Goal: Information Seeking & Learning: Learn about a topic

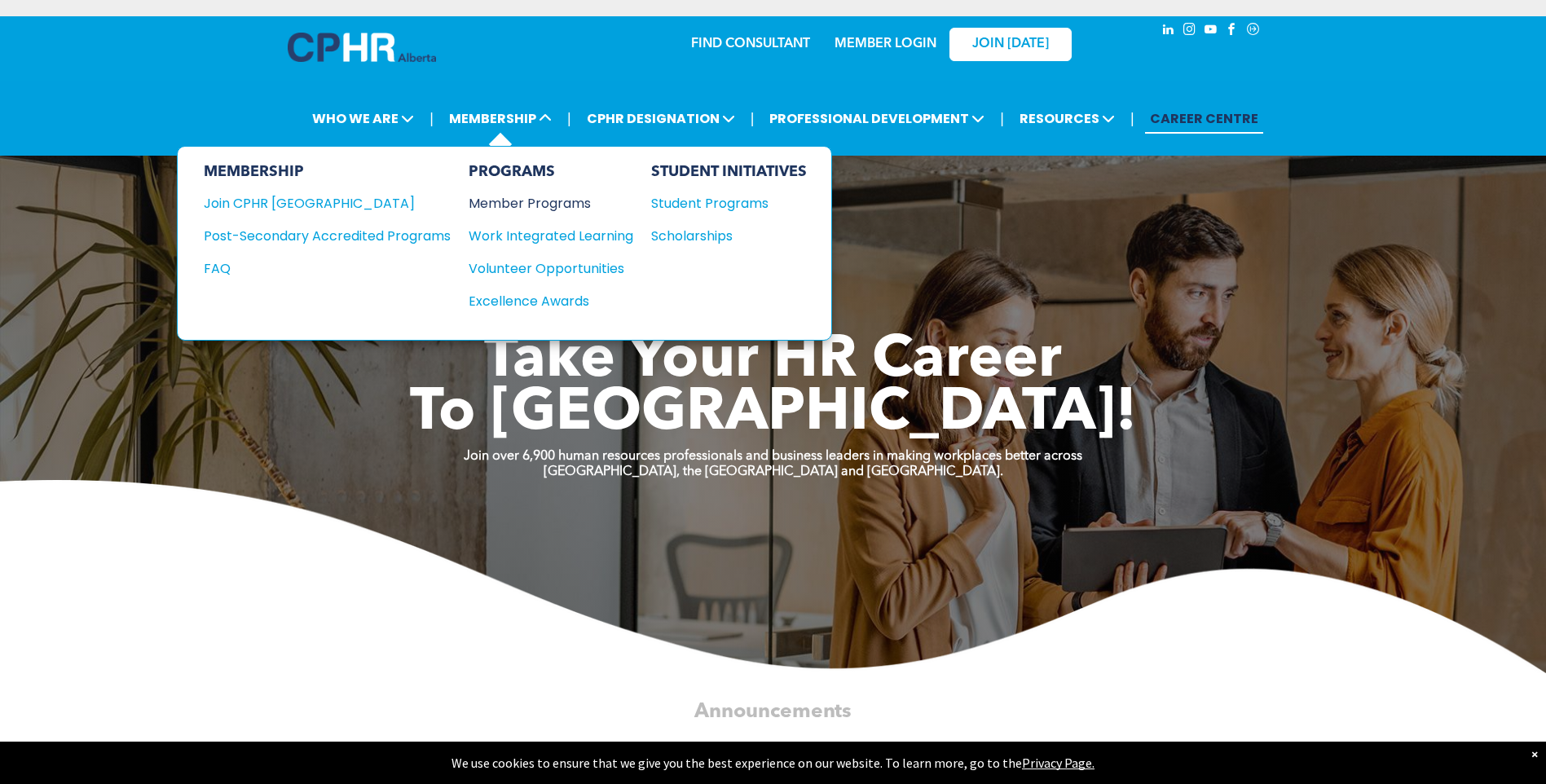
click at [545, 207] on div "Member Programs" at bounding box center [543, 203] width 148 height 20
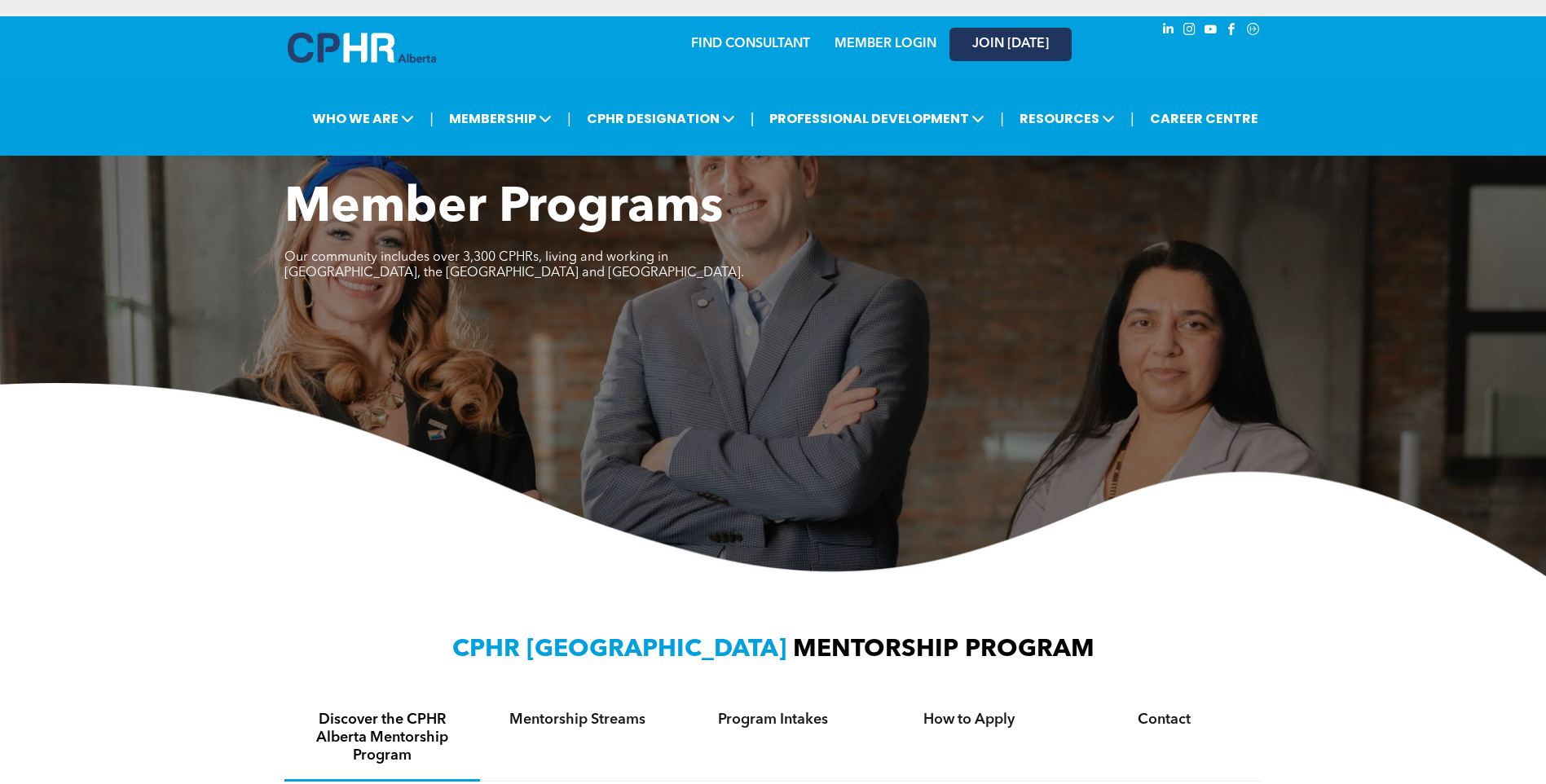
click at [1020, 44] on span "JOIN [DATE]" at bounding box center [1010, 45] width 77 height 16
click at [859, 50] on link "MEMBER LOGIN" at bounding box center [885, 43] width 102 height 13
click at [893, 41] on link "MEMBER LOGIN" at bounding box center [885, 43] width 102 height 13
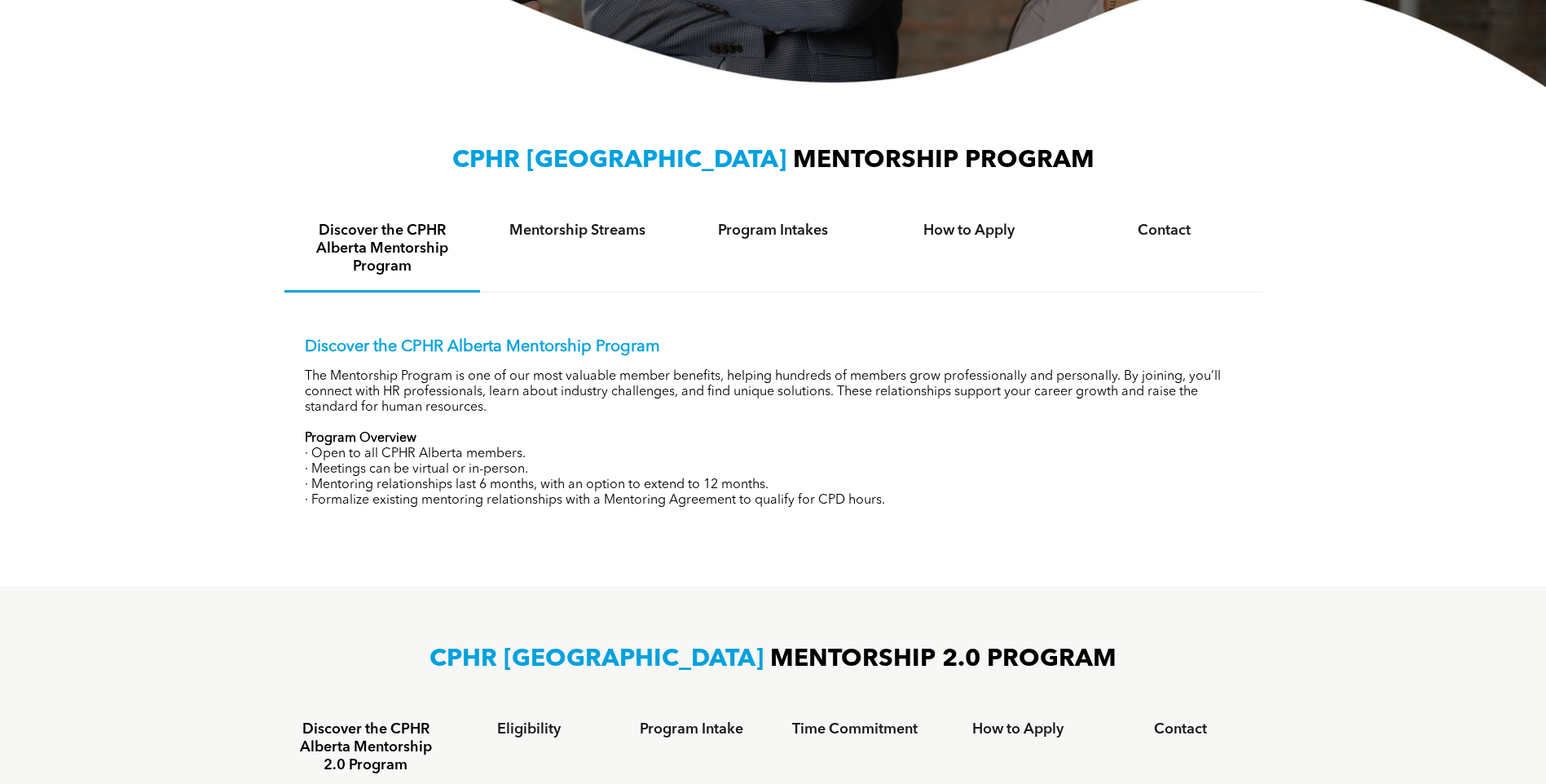
scroll to position [896, 0]
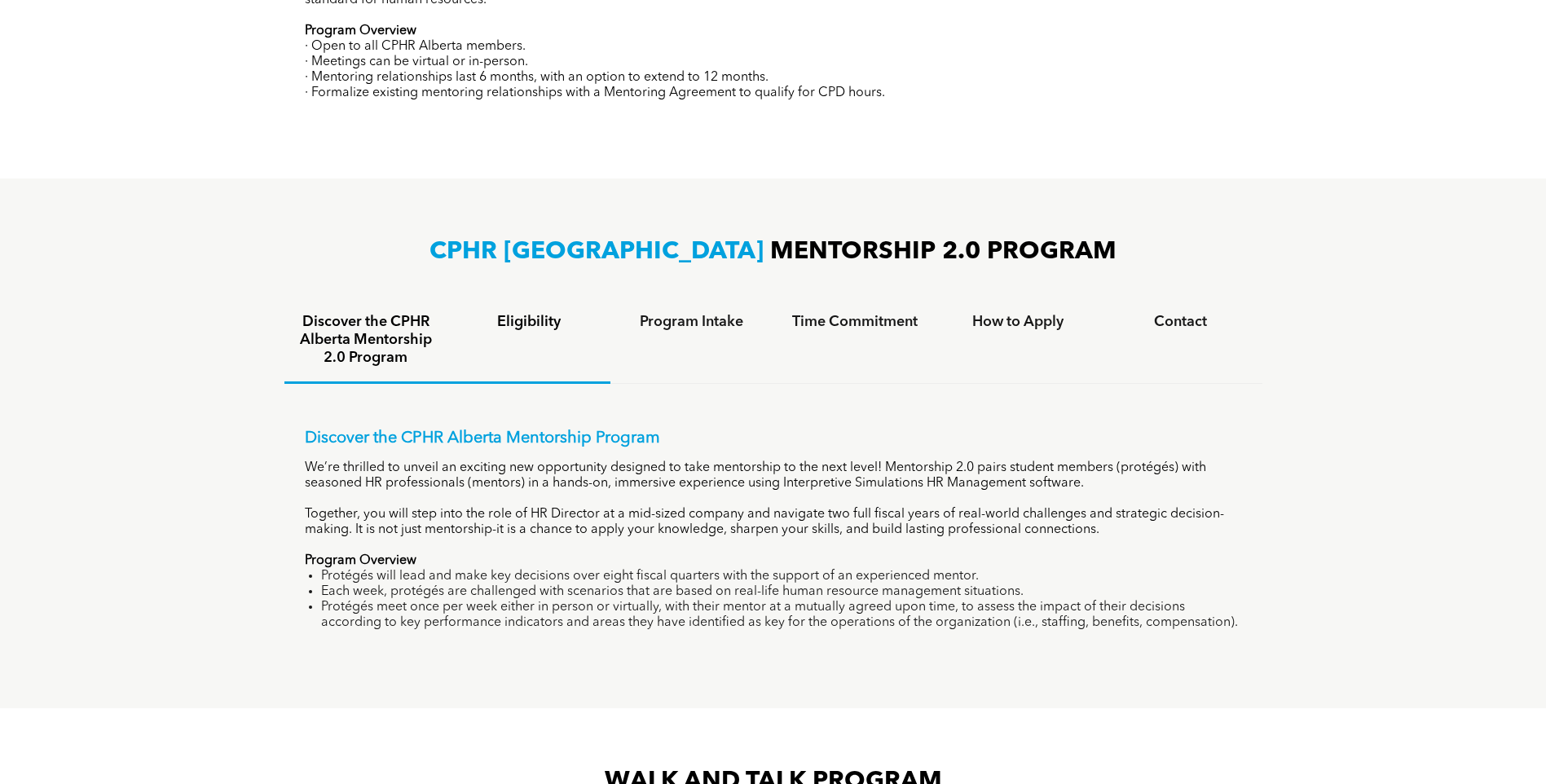
click at [539, 330] on div "Eligibility" at bounding box center [529, 341] width 163 height 86
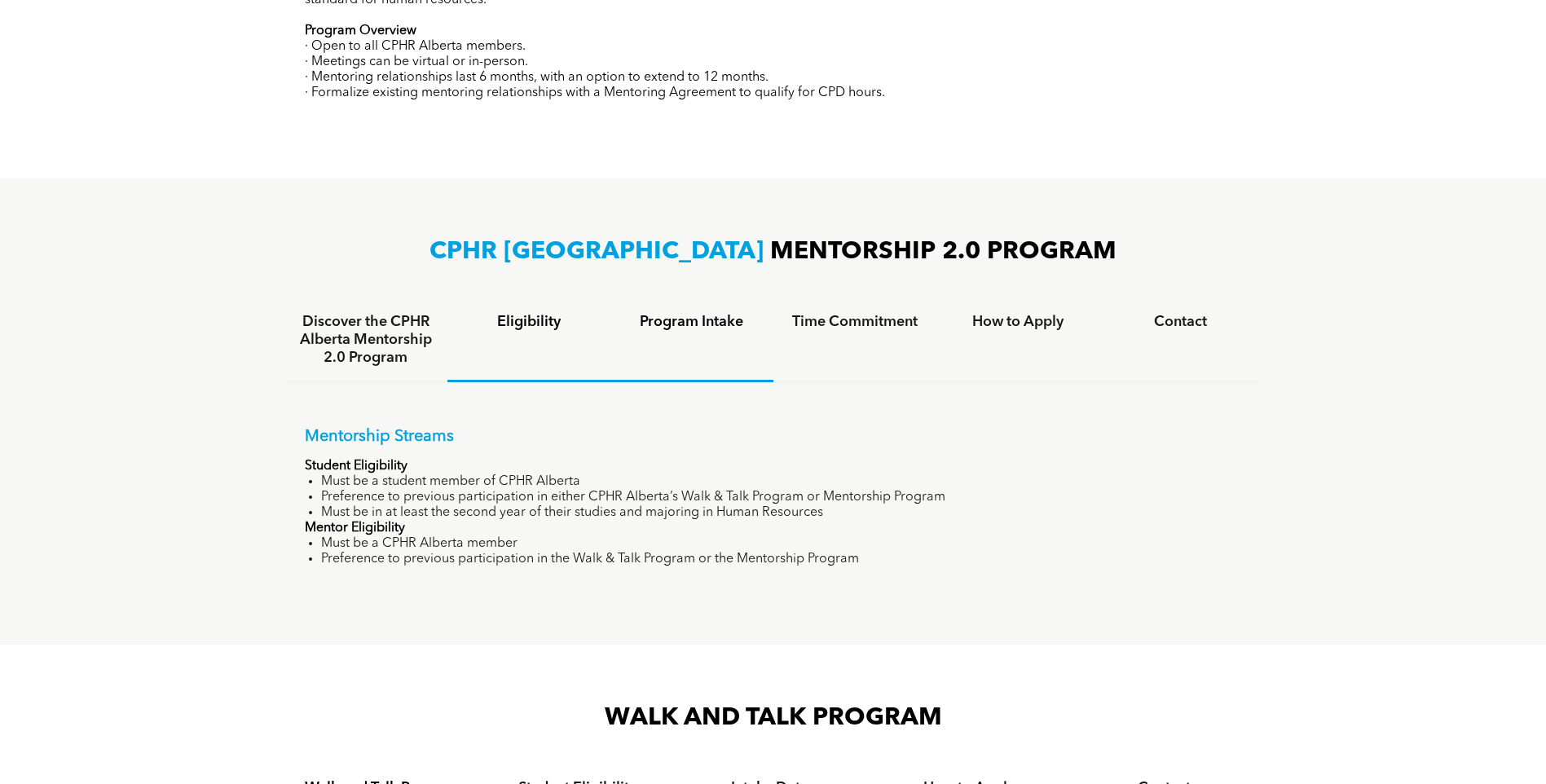
click at [734, 322] on h4 "Program Intake" at bounding box center [691, 321] width 133 height 18
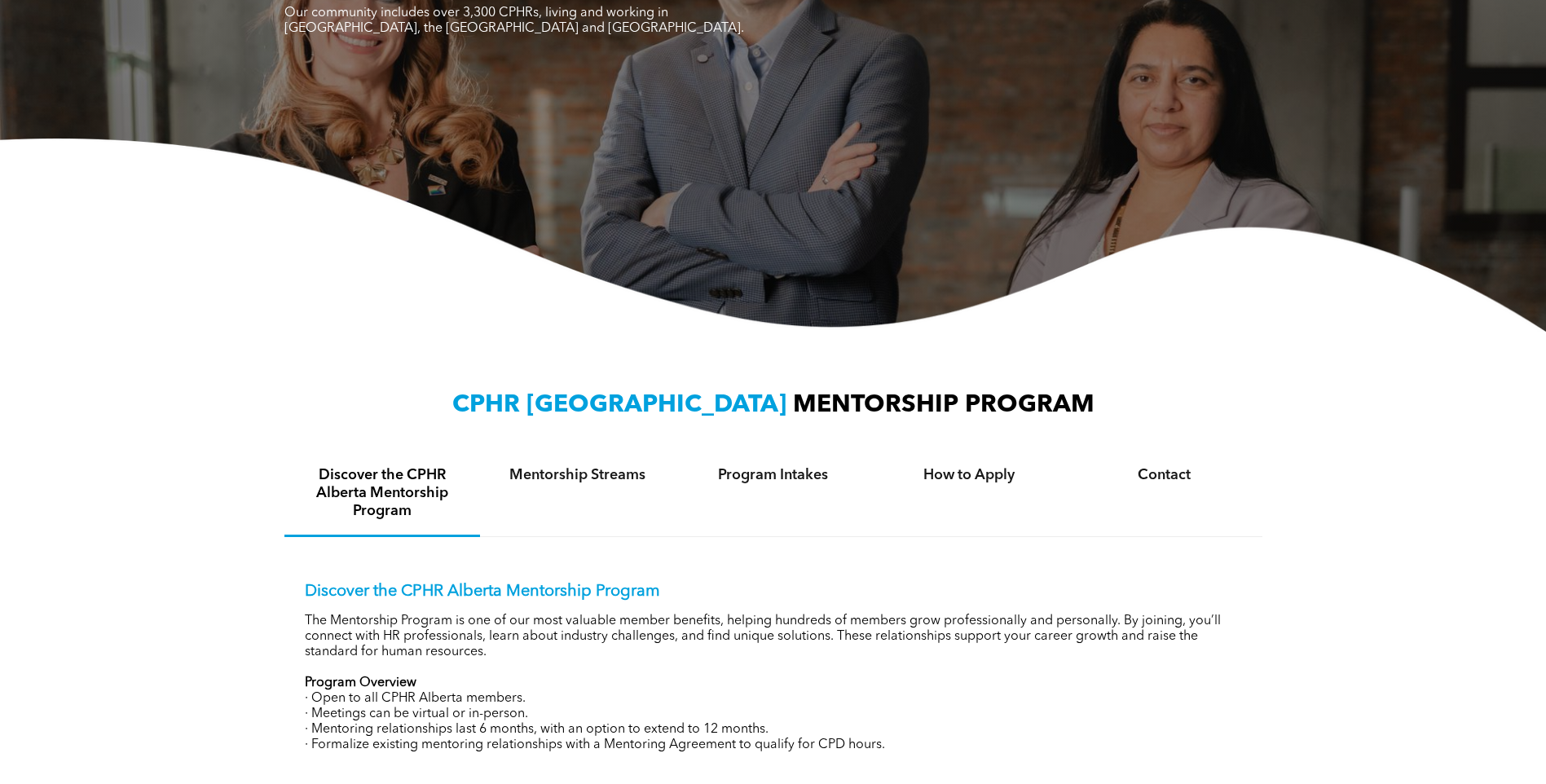
scroll to position [0, 0]
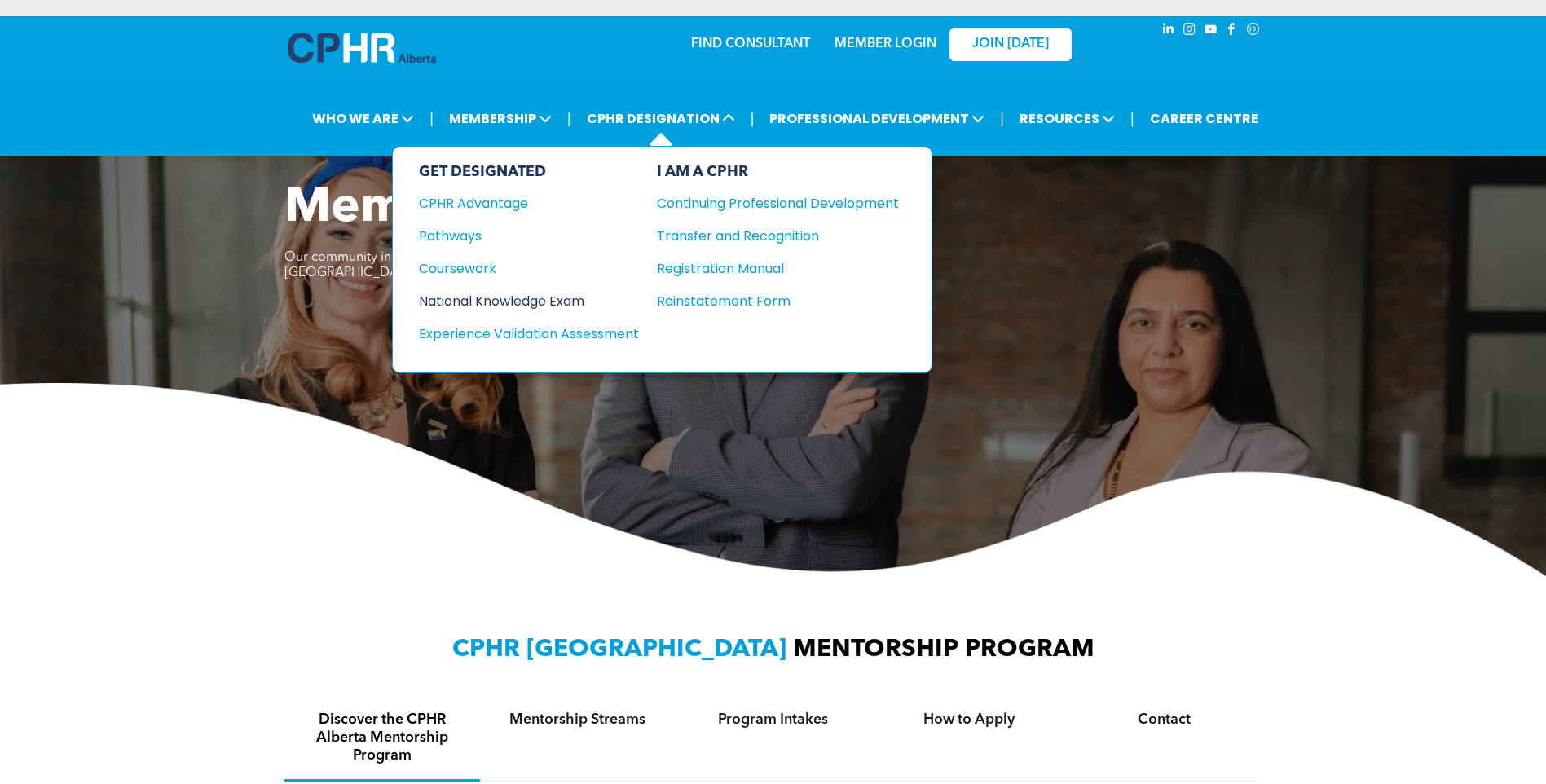
click at [556, 297] on div "National Knowledge Exam" at bounding box center [517, 300] width 198 height 20
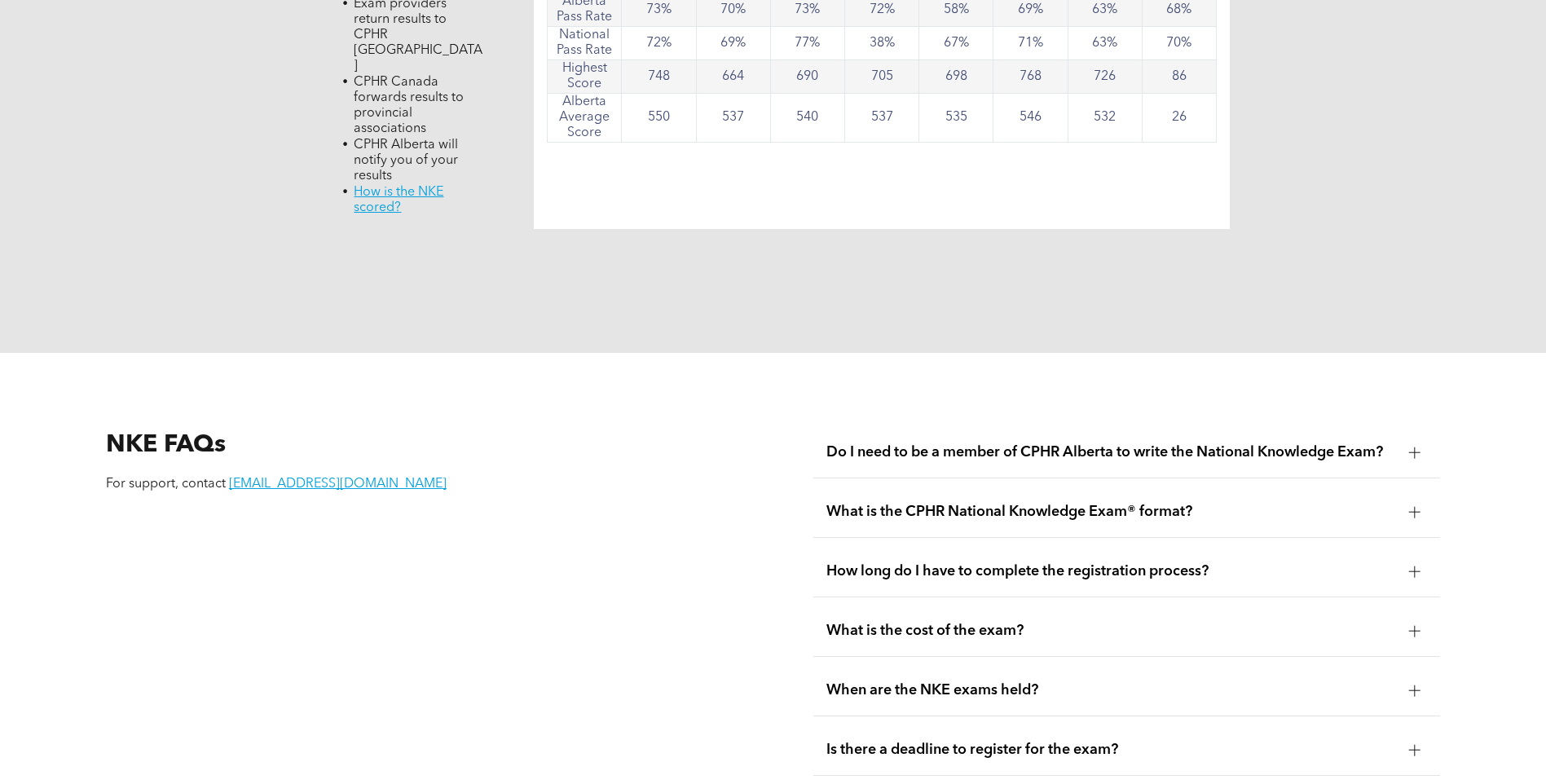
scroll to position [2118, 0]
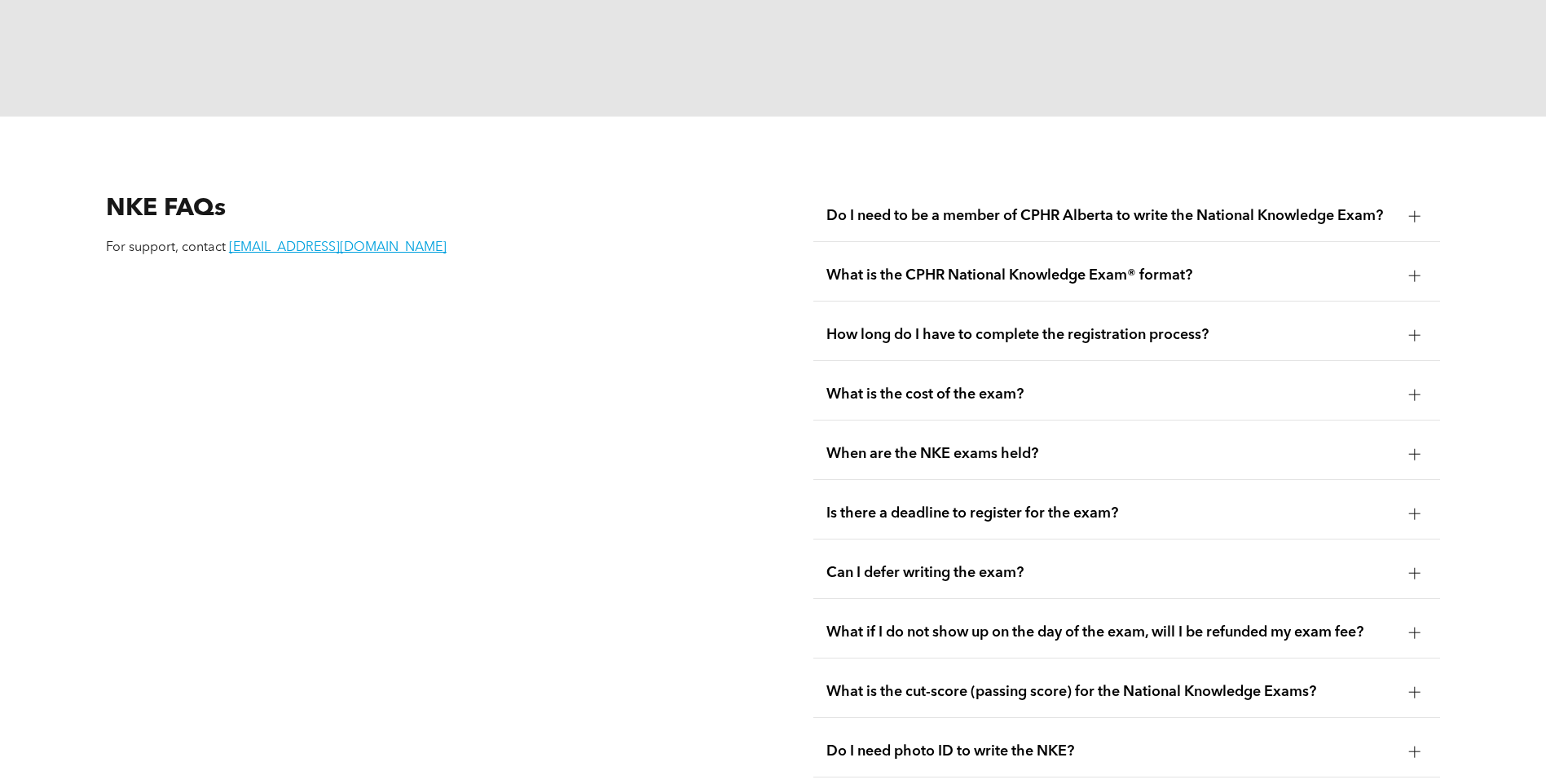
click at [959, 207] on span "Do I need to be a member of CPHR Alberta to write the National Knowledge Exam?" at bounding box center [1111, 215] width 569 height 18
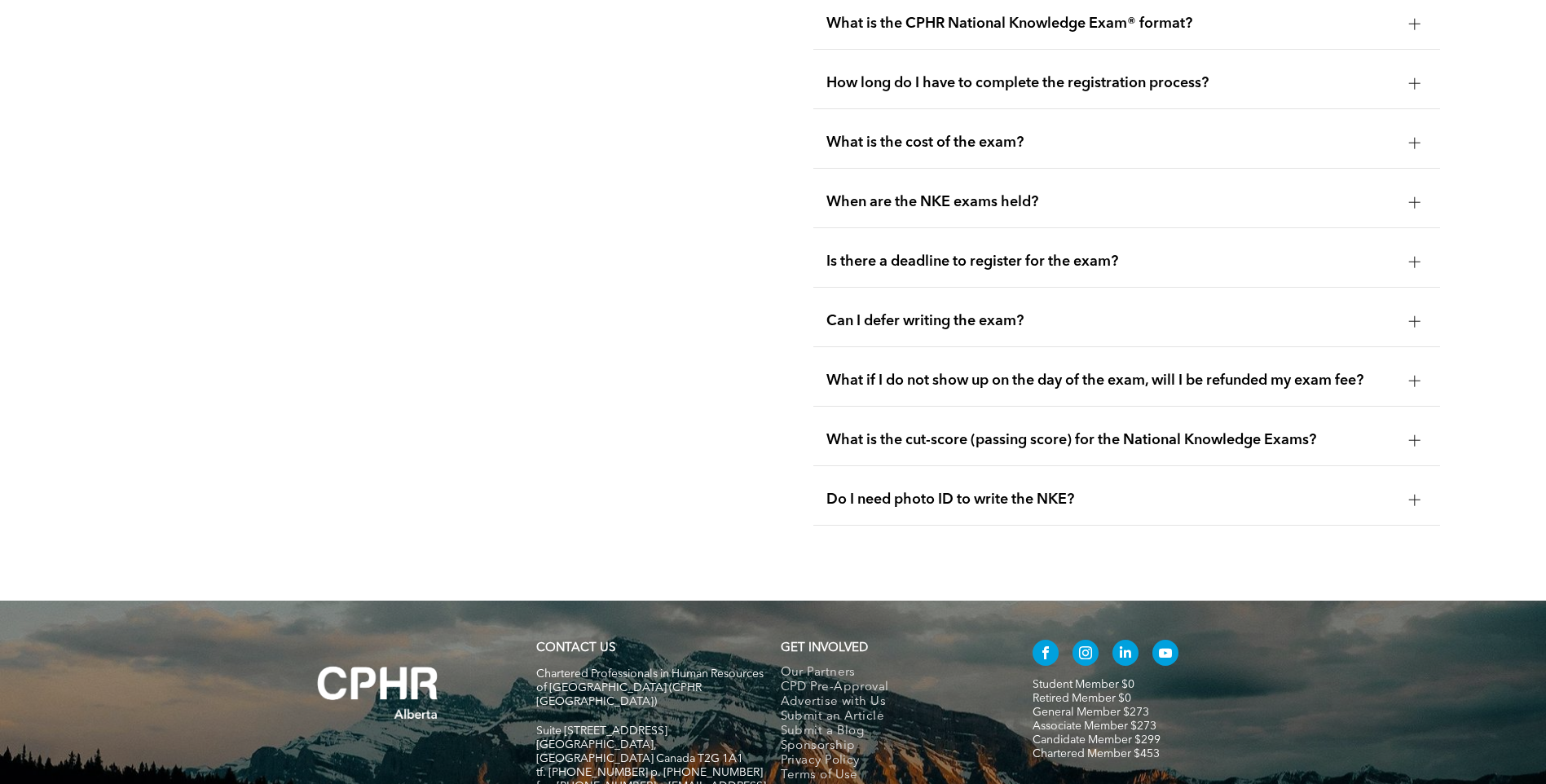
scroll to position [2445, 0]
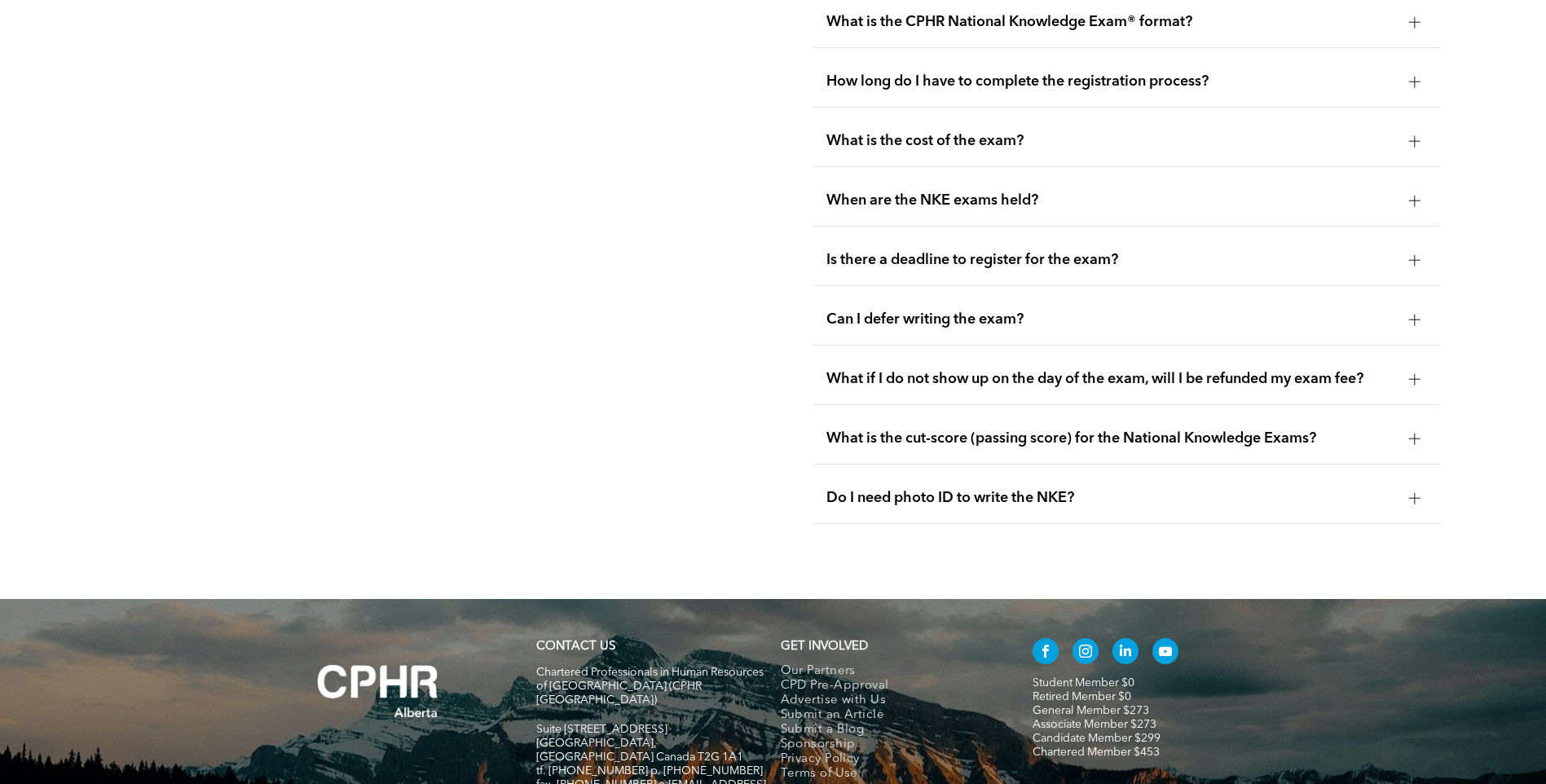
click at [932, 294] on div "Can I defer writing the exam?" at bounding box center [1127, 320] width 627 height 51
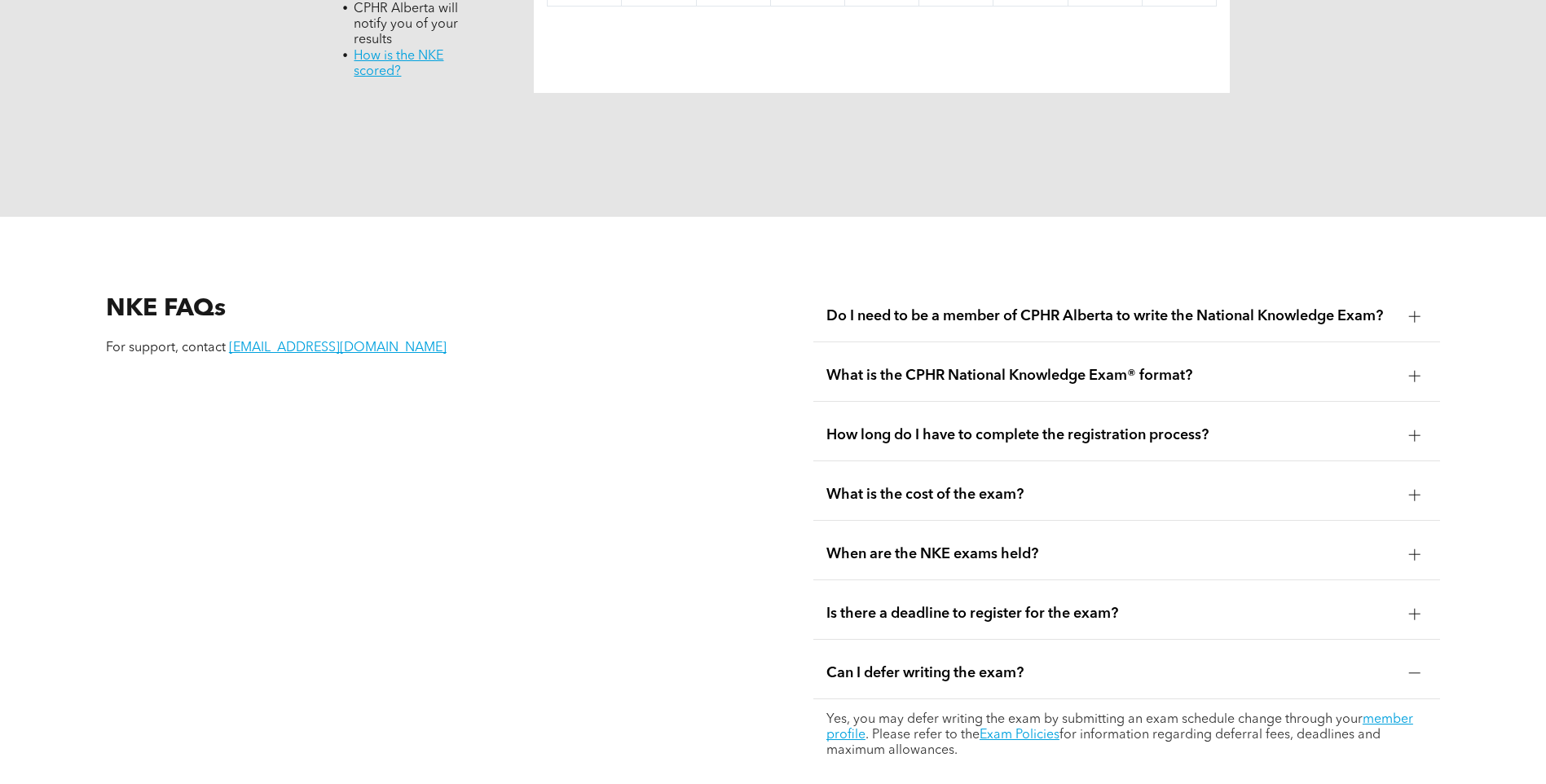
scroll to position [1956, 0]
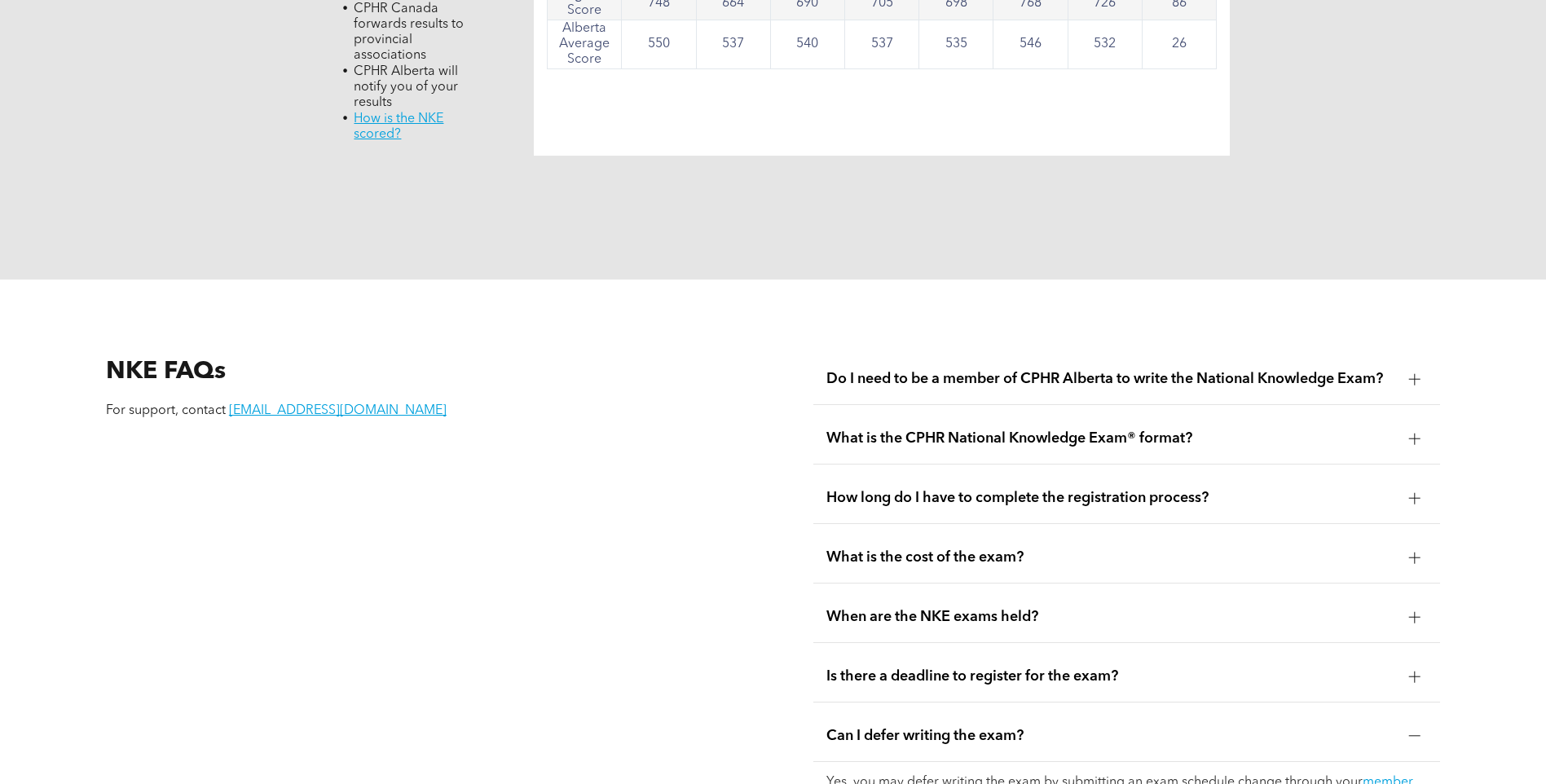
click at [1106, 489] on span "How long do I have to complete the registration process?" at bounding box center [1111, 498] width 569 height 18
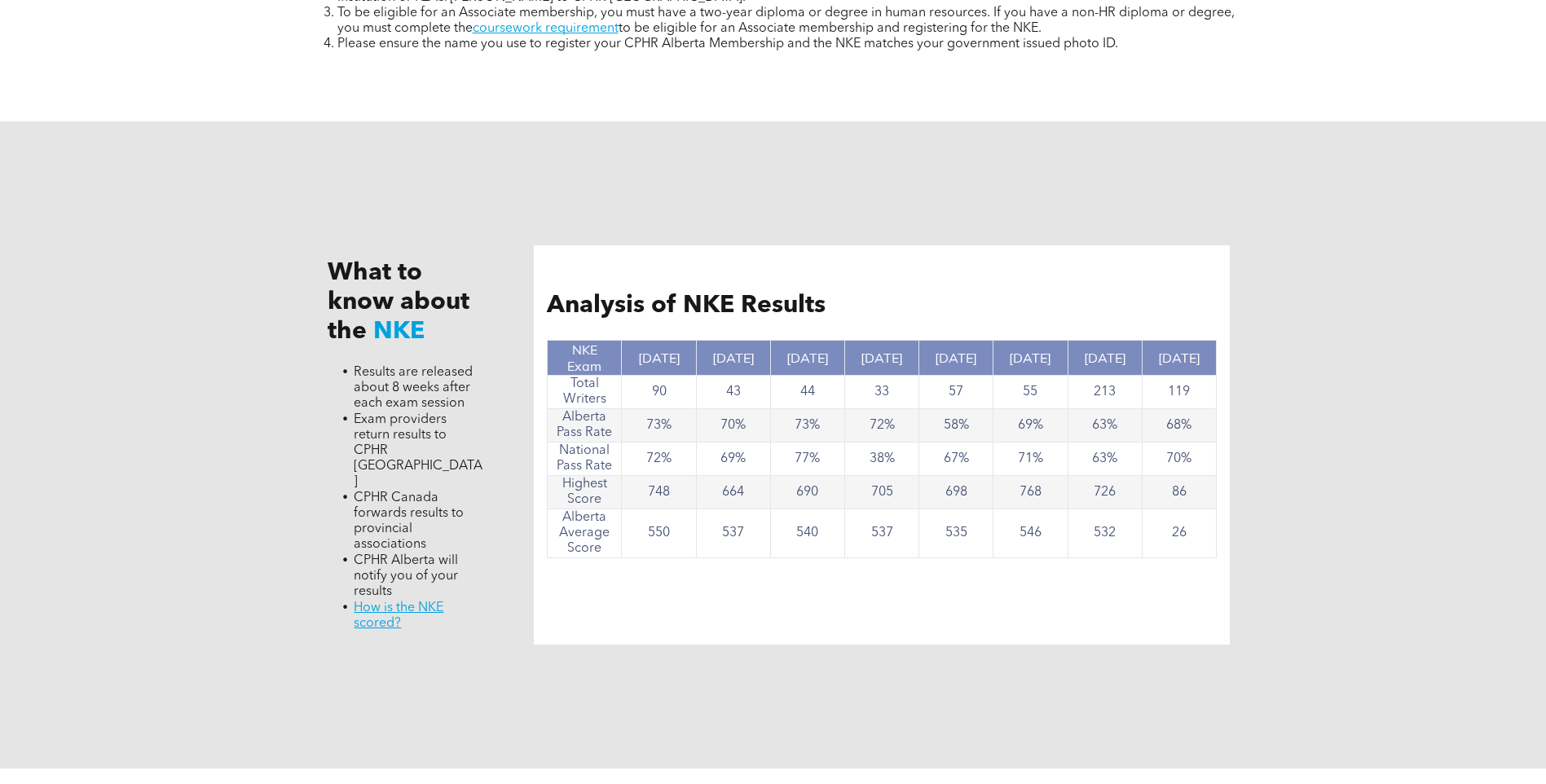
scroll to position [1059, 0]
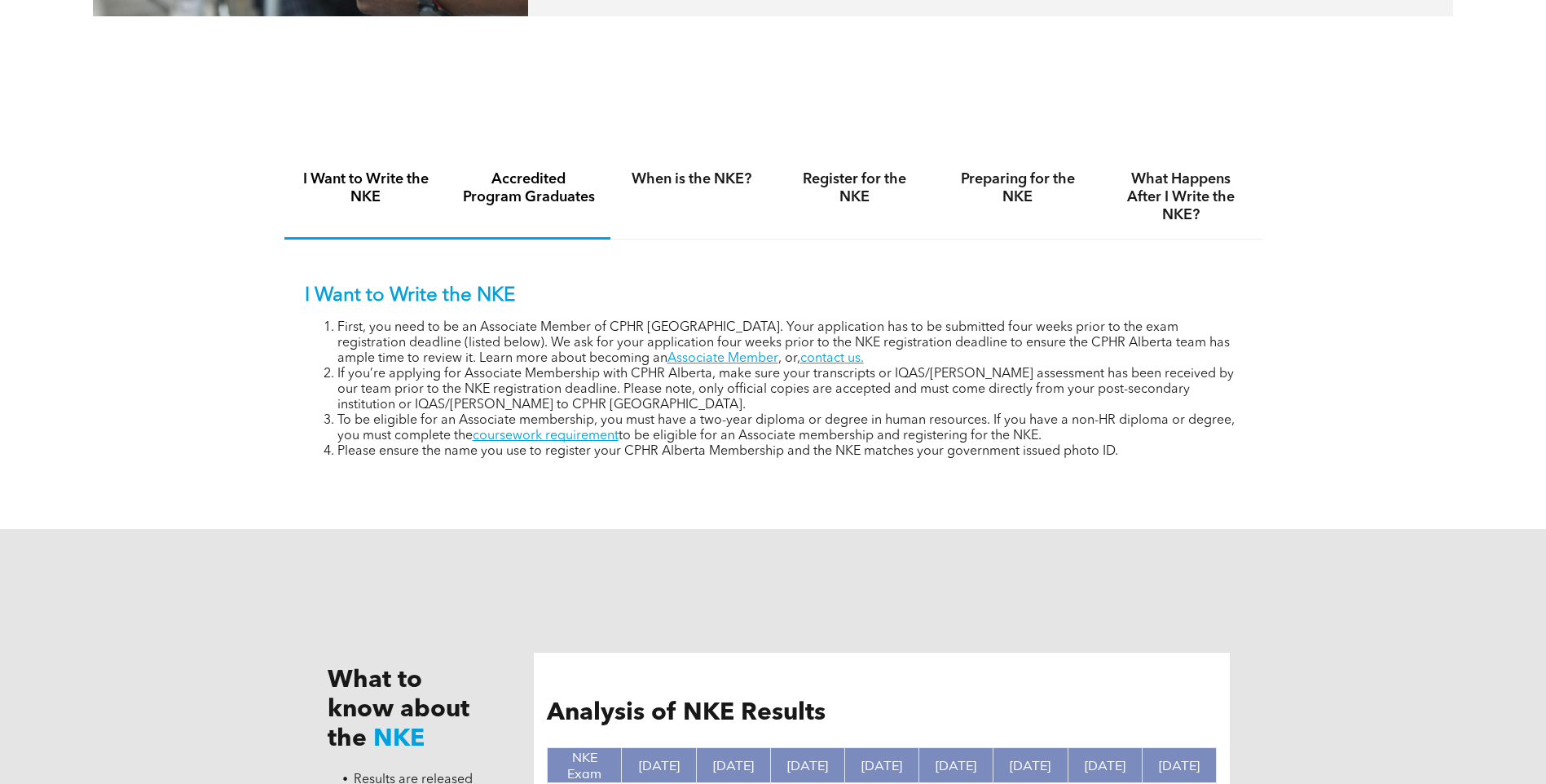
click at [537, 181] on h4 "Accredited Program Graduates" at bounding box center [528, 188] width 133 height 36
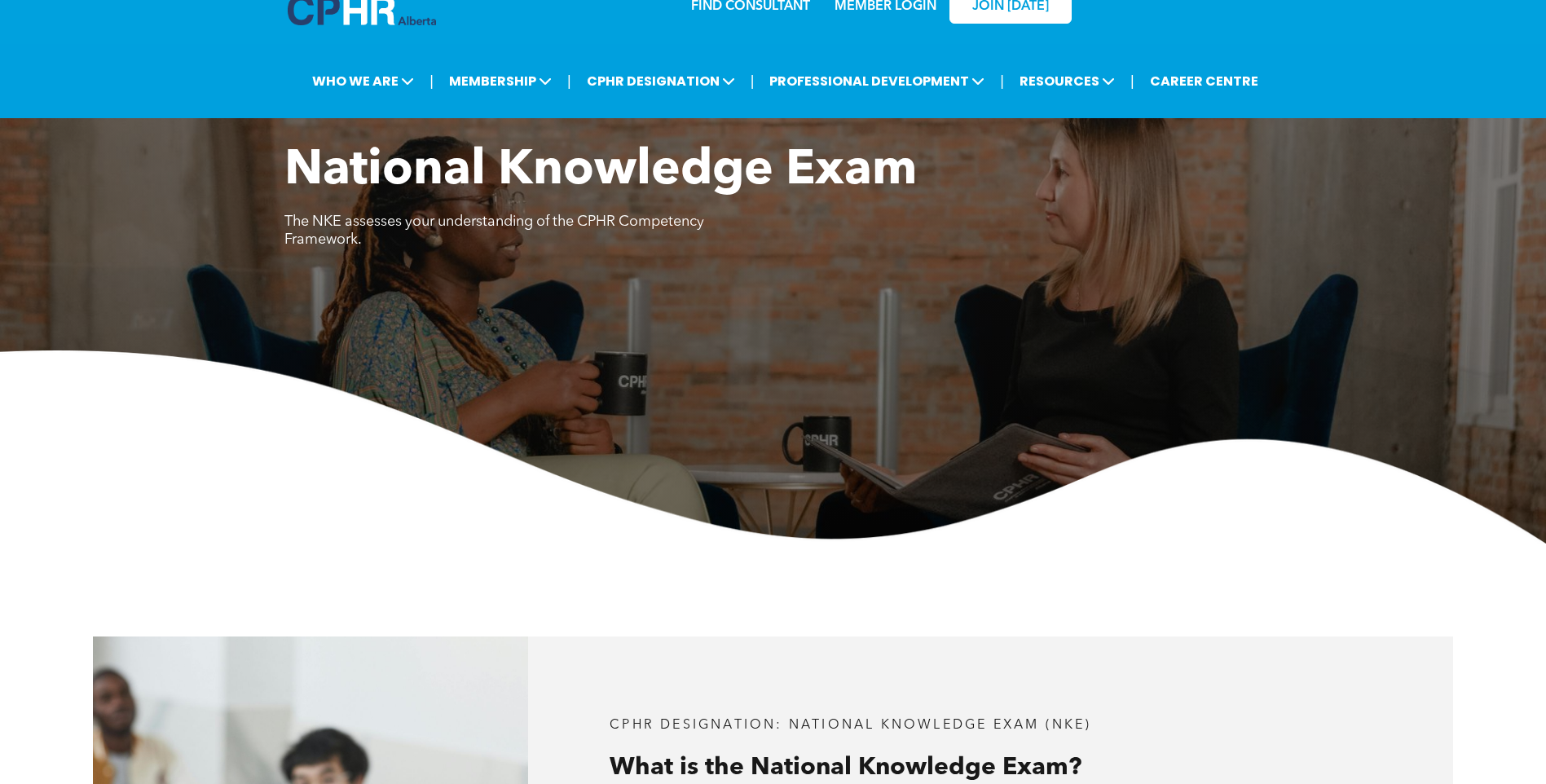
scroll to position [0, 0]
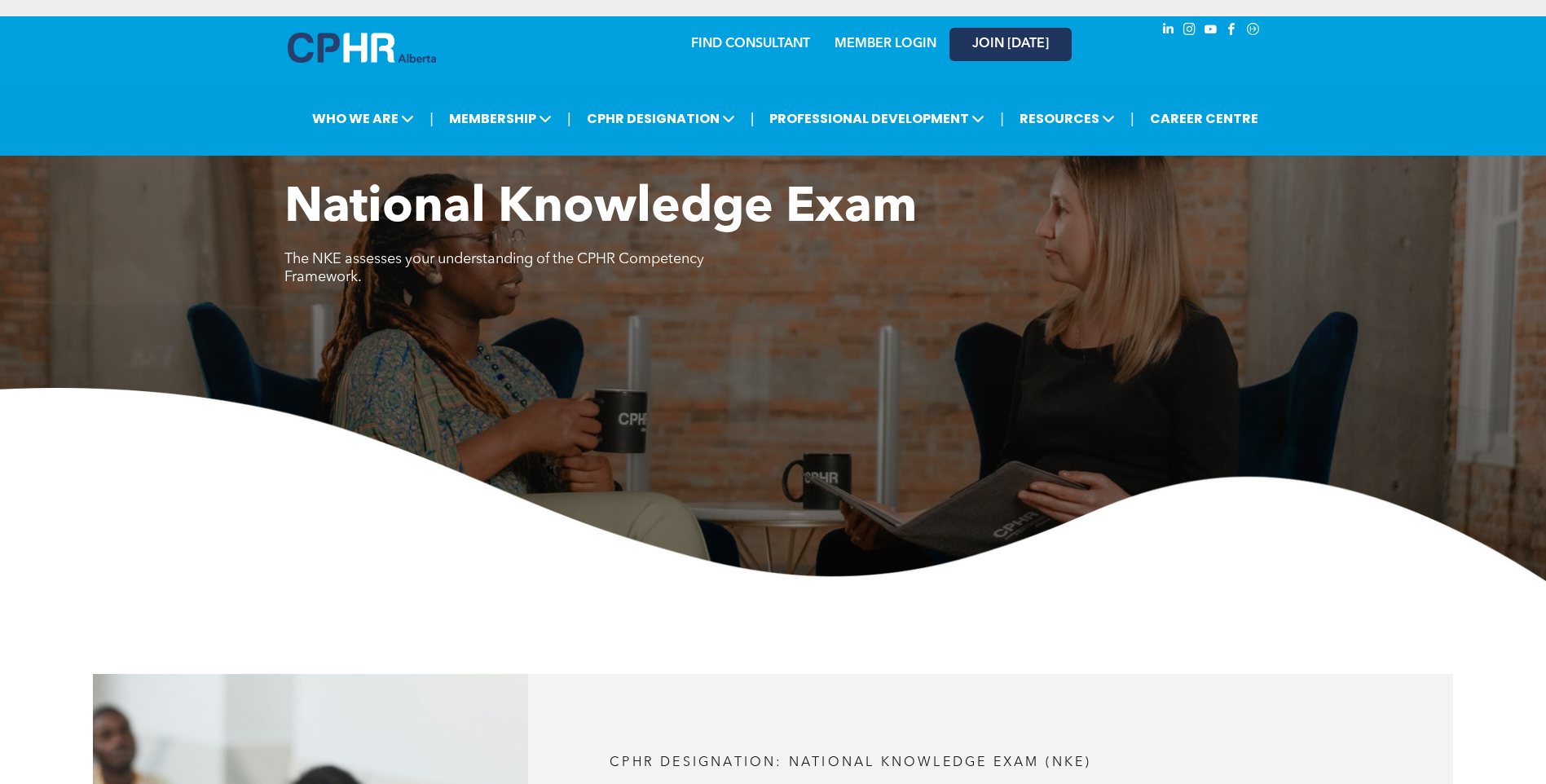
click at [1036, 43] on span "JOIN [DATE]" at bounding box center [1010, 45] width 77 height 16
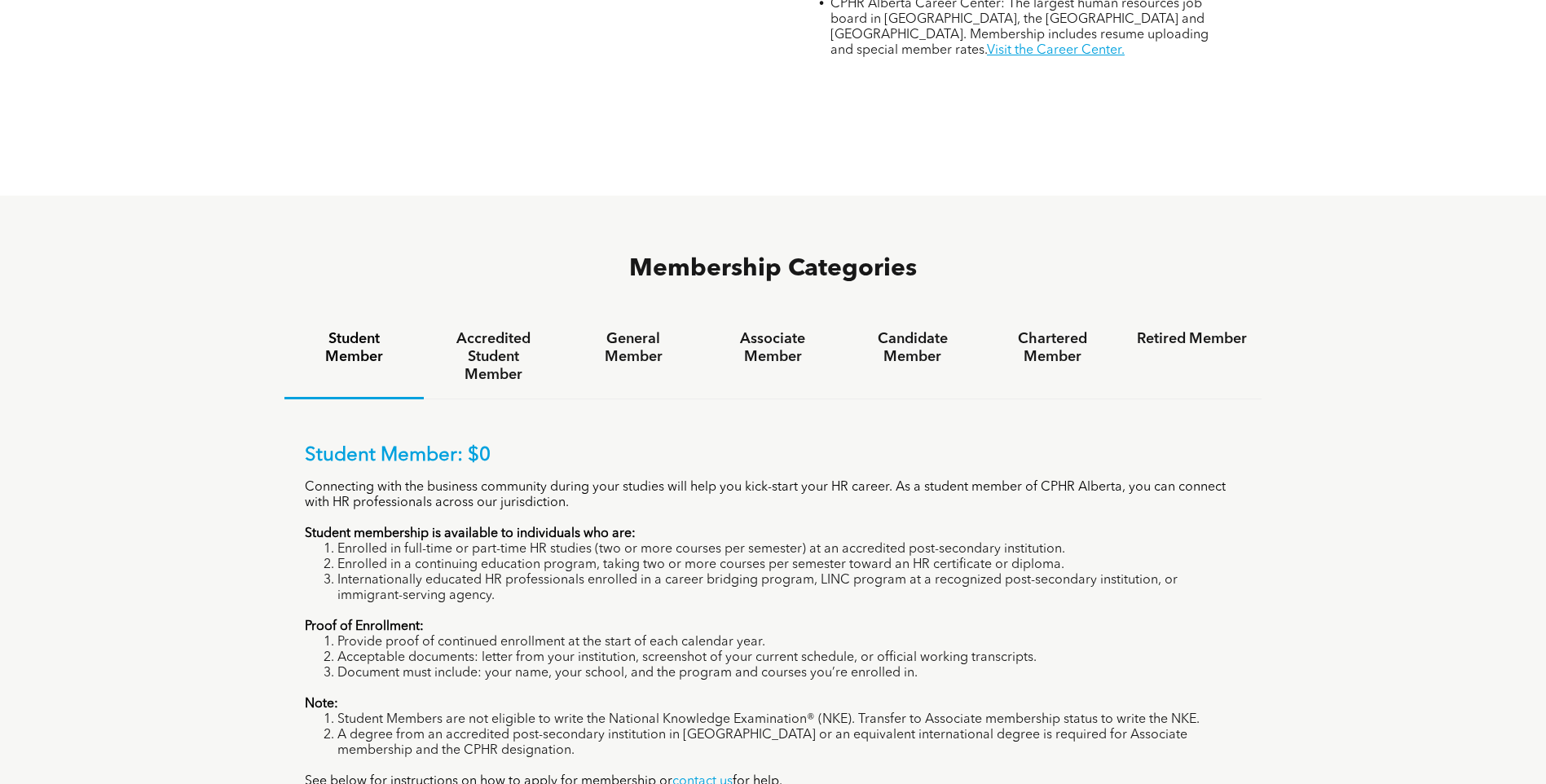
scroll to position [977, 0]
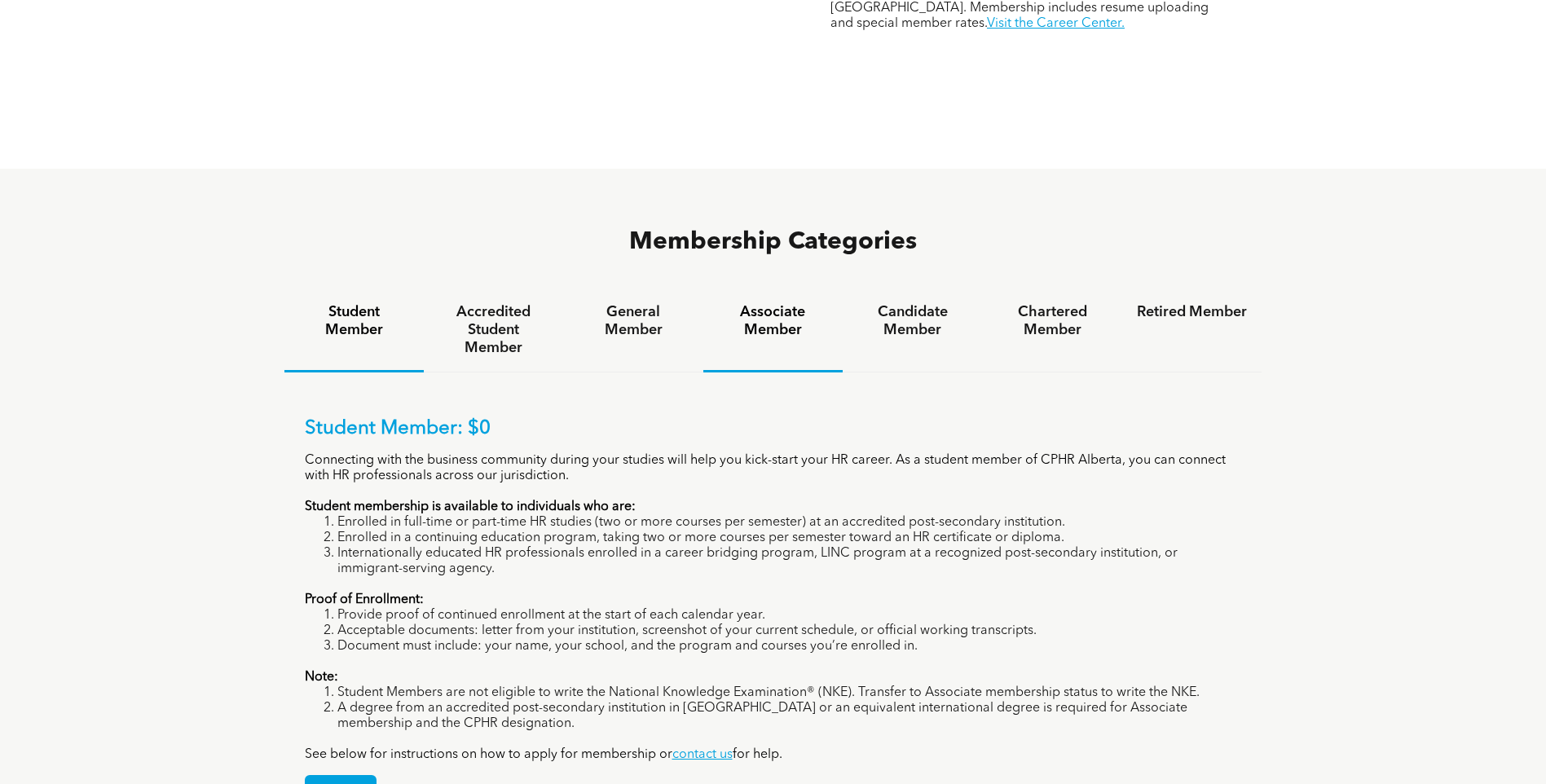
click at [756, 303] on h4 "Associate Member" at bounding box center [773, 320] width 110 height 36
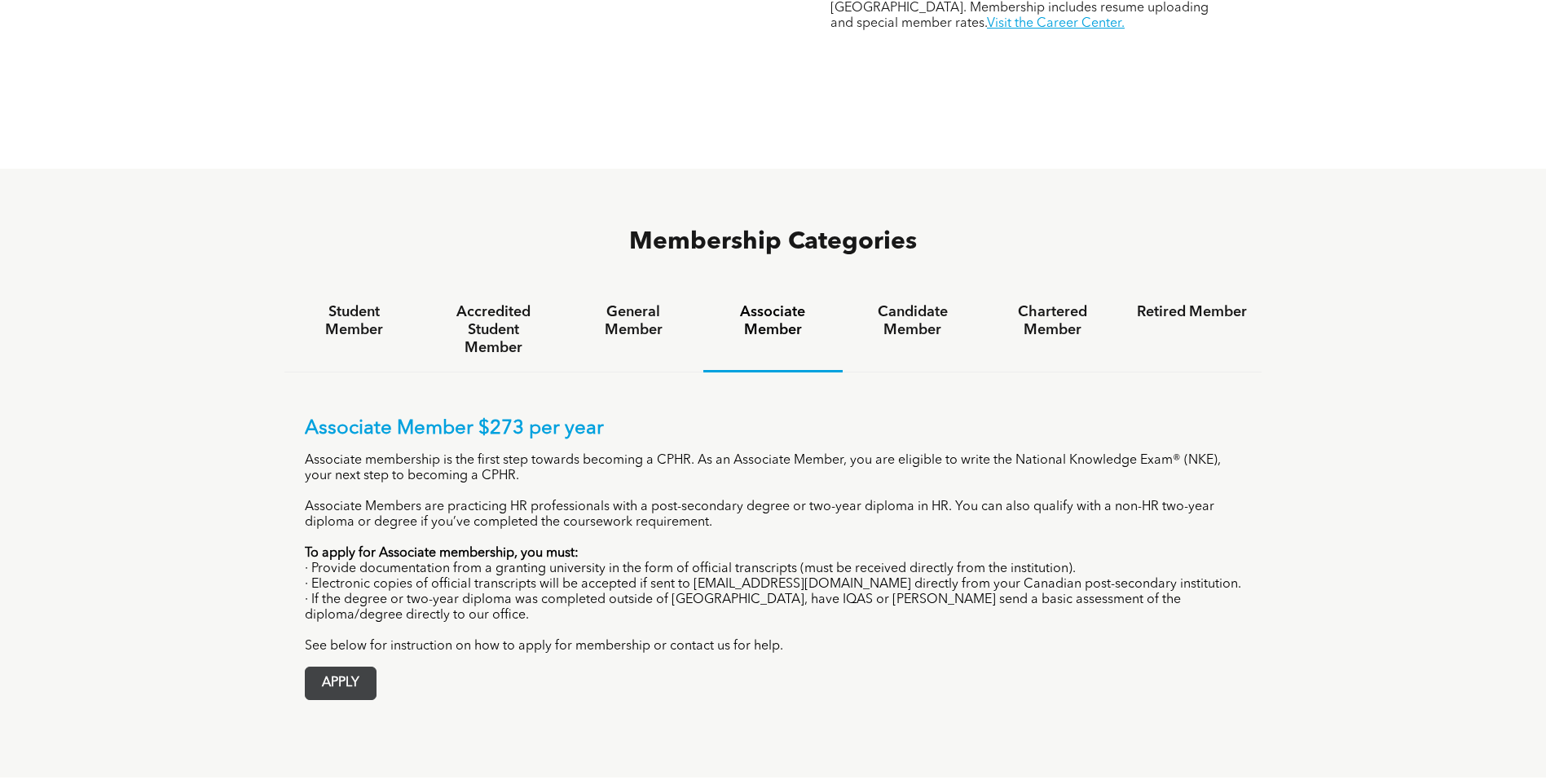
click at [353, 667] on span "APPLY" at bounding box center [340, 683] width 70 height 32
click at [342, 667] on span "APPLY" at bounding box center [340, 683] width 70 height 32
